Goal: Find specific page/section: Find specific page/section

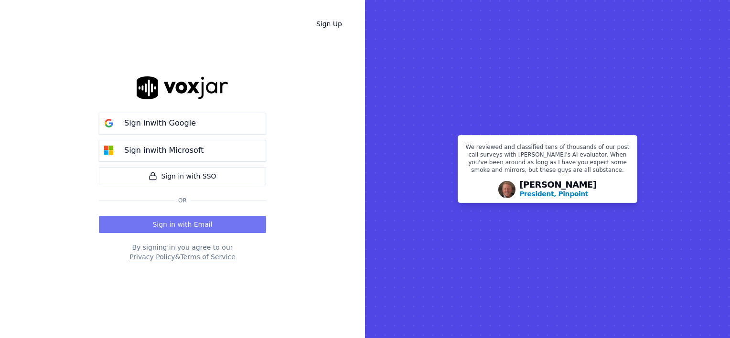
click at [175, 225] on button "Sign in with Email" at bounding box center [182, 224] width 167 height 17
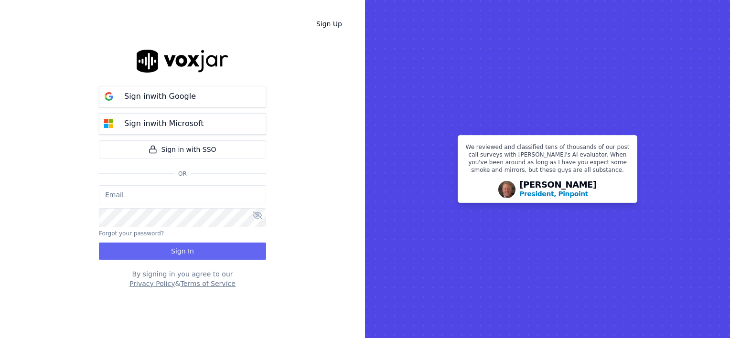
type input "[PERSON_NAME][EMAIL_ADDRESS][DOMAIN_NAME]"
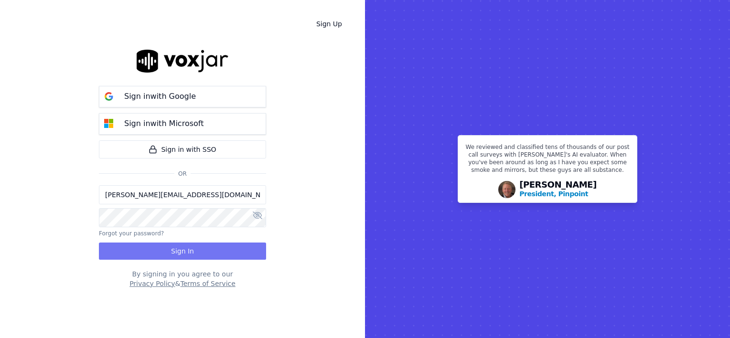
click at [179, 250] on button "Sign In" at bounding box center [182, 251] width 167 height 17
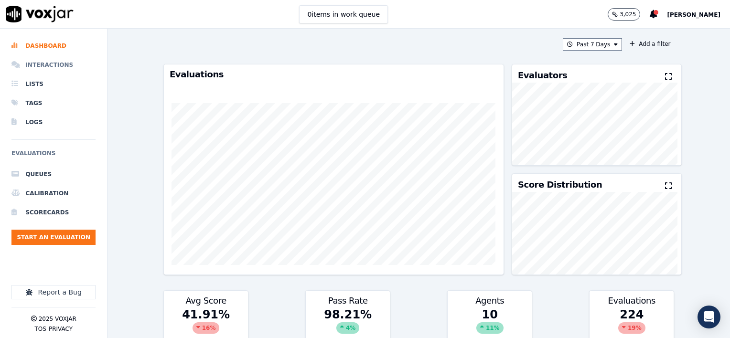
click at [53, 62] on li "Interactions" at bounding box center [53, 64] width 84 height 19
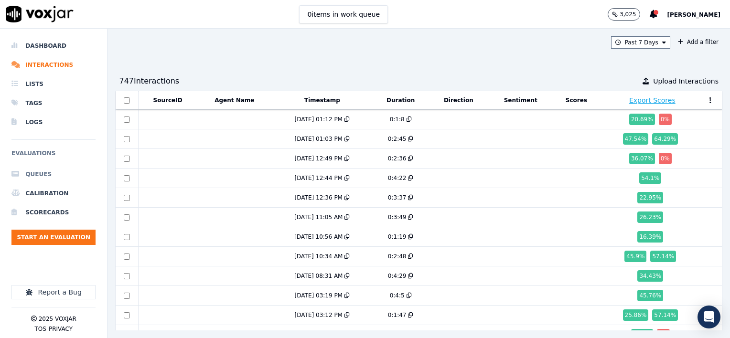
click at [39, 172] on li "Queues" at bounding box center [53, 174] width 84 height 19
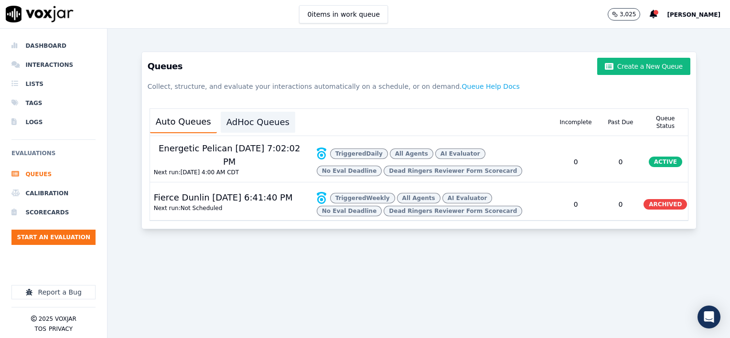
click at [265, 122] on button "AdHoc Queues" at bounding box center [258, 122] width 75 height 21
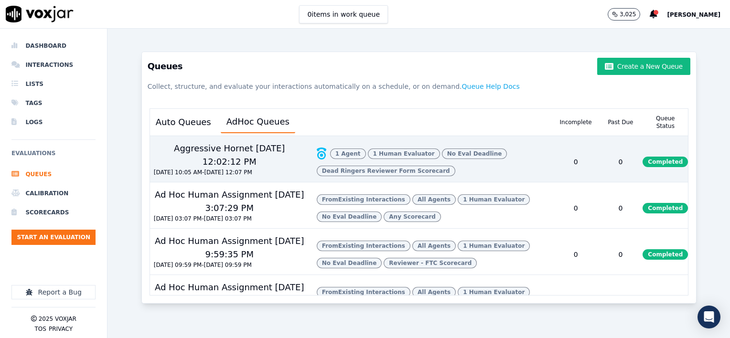
click at [644, 167] on span "Completed" at bounding box center [665, 162] width 45 height 11
